Goal: Transaction & Acquisition: Purchase product/service

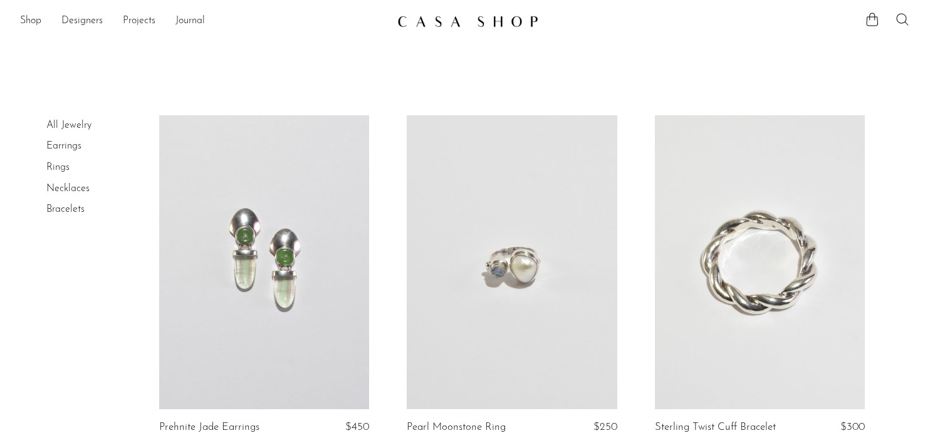
click at [904, 16] on icon at bounding box center [902, 19] width 15 height 15
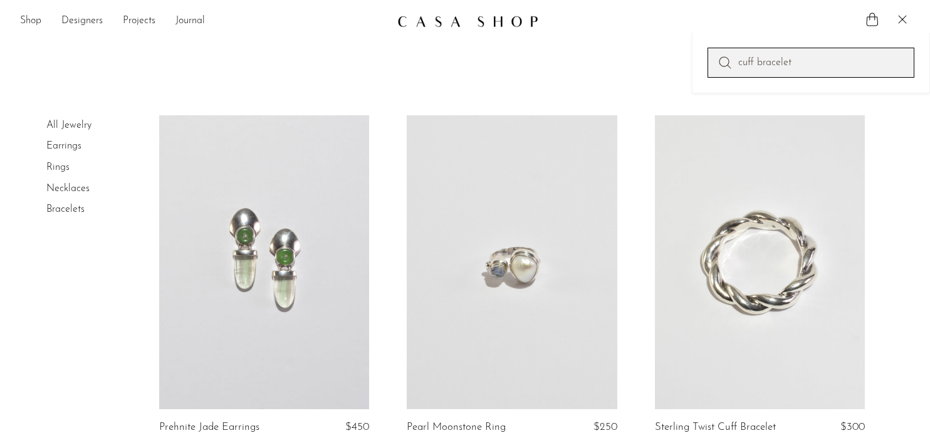
type input "cuff bracelet"
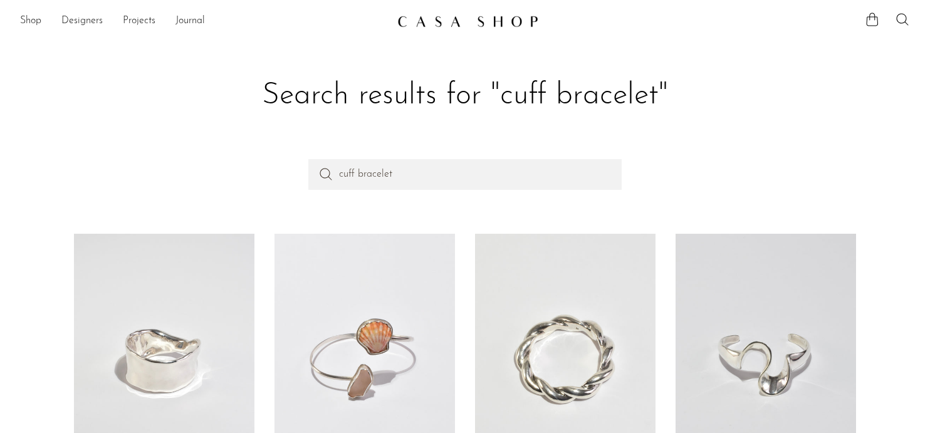
drag, startPoint x: 748, startPoint y: 76, endPoint x: 266, endPoint y: 8, distance: 486.1
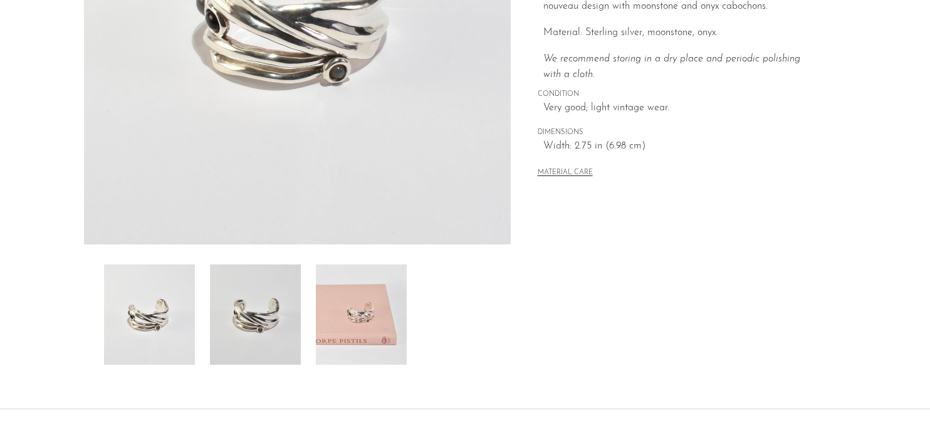
scroll to position [353, 0]
